Goal: Information Seeking & Learning: Understand process/instructions

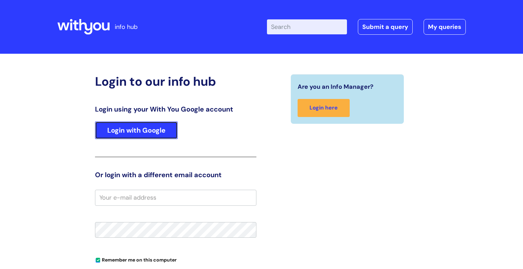
click at [163, 132] on link "Login with Google" at bounding box center [136, 130] width 83 height 18
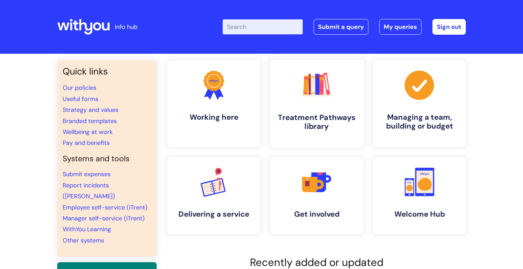
click at [324, 102] on icon ".cls-1{fill:#f89b22;}.cls-1,.cls-2,.cls-3,.cls-4,.cls-5,.cls-6,.cls-7{stroke-wi…" at bounding box center [316, 85] width 34 height 34
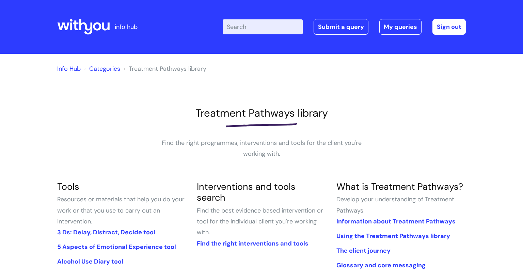
click at [280, 23] on input "Enter your search term here..." at bounding box center [263, 26] width 80 height 15
type input "care plan review"
click button "Search" at bounding box center [0, 0] width 0 height 0
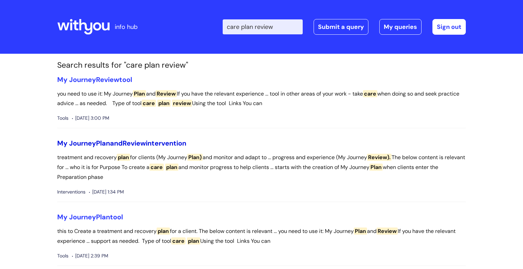
click at [178, 146] on link "My Journey Plan and Review intervention" at bounding box center [121, 143] width 129 height 9
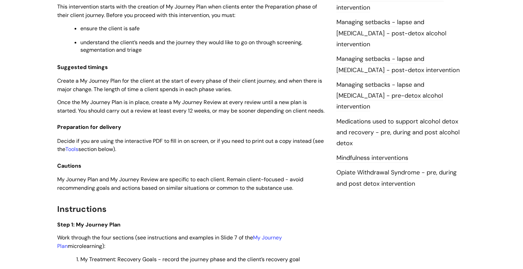
scroll to position [681, 0]
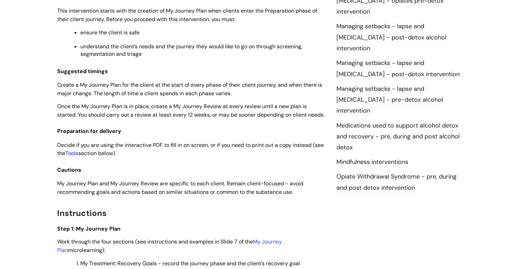
click at [78, 157] on link "Tools" at bounding box center [71, 153] width 13 height 7
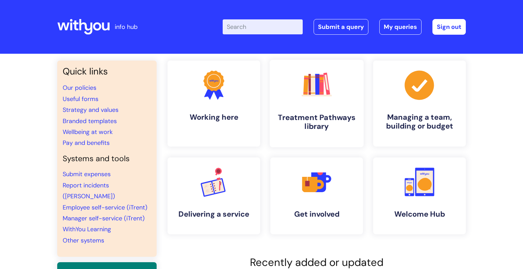
click at [326, 105] on link ".cls-1{fill:#f89b22;}.cls-1,.cls-2,.cls-3,.cls-4,.cls-5,.cls-6,.cls-7{stroke-wi…" at bounding box center [317, 103] width 94 height 87
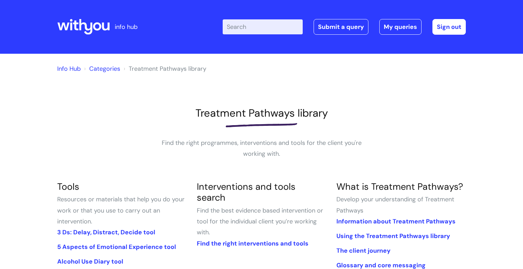
scroll to position [1, 0]
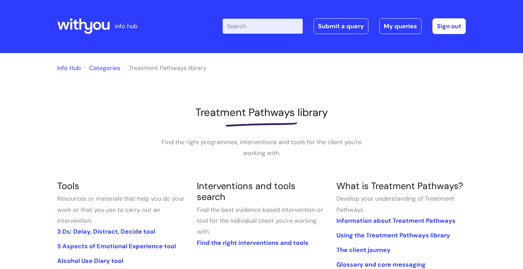
click at [253, 30] on input "Enter your search term here..." at bounding box center [263, 26] width 80 height 15
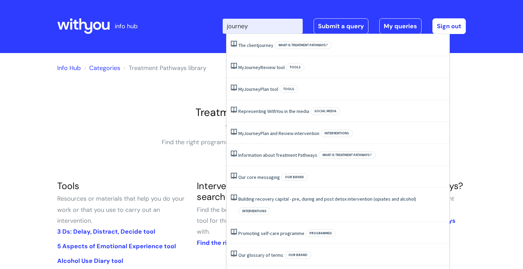
type input "journey"
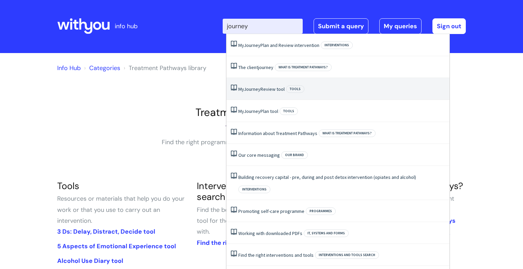
click at [278, 90] on link "My Journey Review tool" at bounding box center [261, 89] width 46 height 6
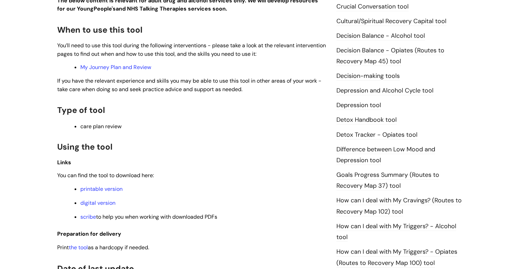
scroll to position [335, 0]
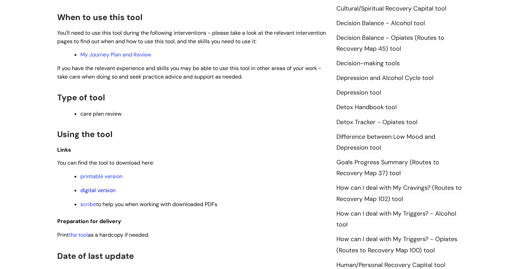
click at [108, 191] on link "digital version" at bounding box center [97, 190] width 35 height 7
click at [110, 193] on link "digital version" at bounding box center [97, 190] width 35 height 7
